Goal: Check status: Check status

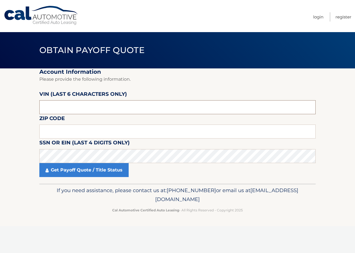
click at [71, 108] on input "text" at bounding box center [177, 107] width 276 height 14
type input "769651"
click at [61, 130] on input "text" at bounding box center [177, 131] width 276 height 14
type input "07747"
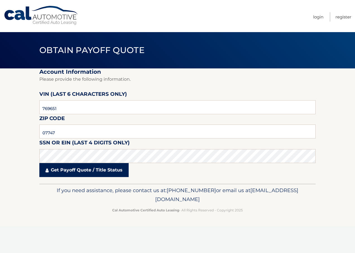
click at [83, 173] on link "Get Payoff Quote / Title Status" at bounding box center [83, 170] width 89 height 14
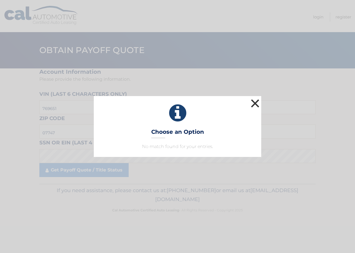
click at [253, 106] on button "×" at bounding box center [254, 103] width 11 height 11
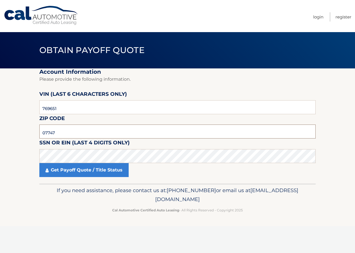
click at [66, 129] on input "07747" at bounding box center [177, 131] width 276 height 14
click at [42, 131] on input "07747" at bounding box center [177, 131] width 276 height 14
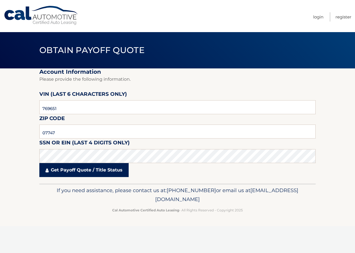
click at [70, 173] on link "Get Payoff Quote / Title Status" at bounding box center [83, 170] width 89 height 14
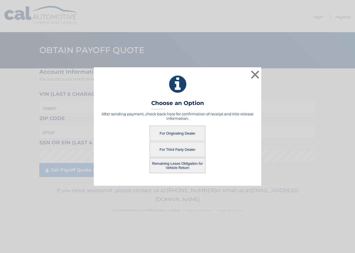
click at [178, 130] on button "For Originating Dealer" at bounding box center [177, 132] width 56 height 15
click at [182, 132] on button "For Originating Dealer" at bounding box center [177, 132] width 56 height 15
